Goal: Task Accomplishment & Management: Manage account settings

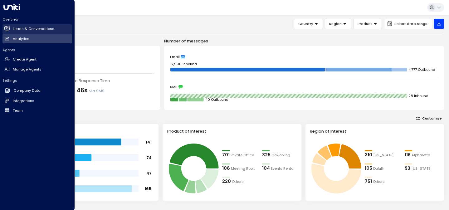
click at [28, 30] on h2 "Leads & Conversations" at bounding box center [34, 28] width 42 height 5
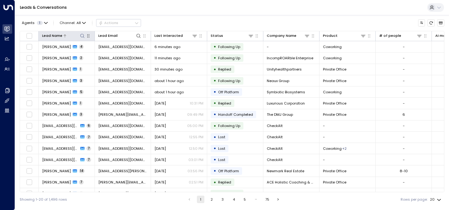
click at [82, 35] on icon at bounding box center [82, 35] width 5 height 5
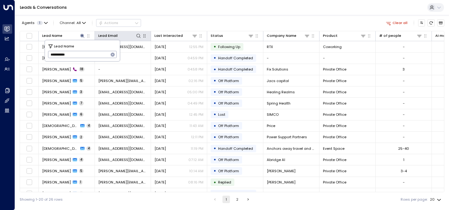
type input "**********"
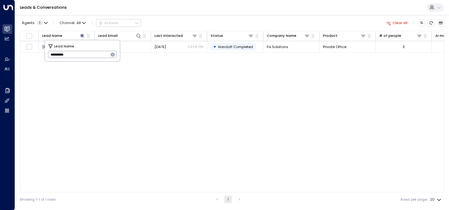
click at [151, 69] on div "Lead Name Lead Email Last Interacted Status Company Name Product # of people AI…" at bounding box center [232, 111] width 425 height 161
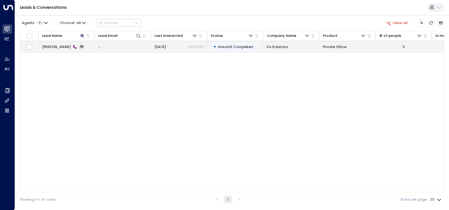
click at [58, 49] on span "[PERSON_NAME]" at bounding box center [56, 46] width 29 height 5
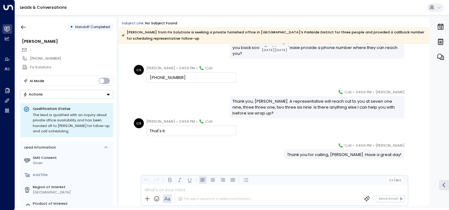
scroll to position [410, 0]
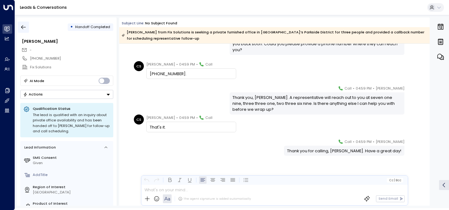
click at [27, 32] on button "button" at bounding box center [23, 27] width 11 height 11
